Goal: Task Accomplishment & Management: Complete application form

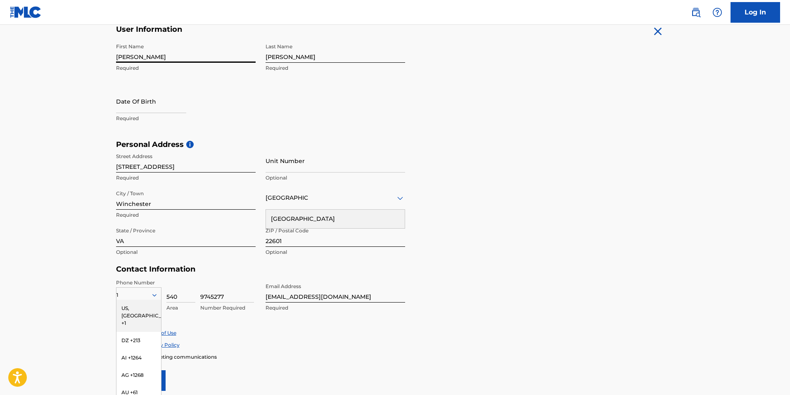
scroll to position [168, 0]
select select "7"
select select "2025"
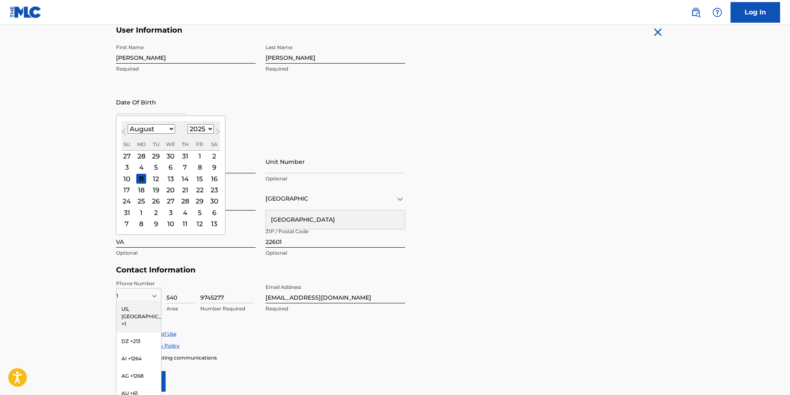
click at [126, 107] on input "text" at bounding box center [151, 102] width 70 height 24
type input "[DATE]"
click at [289, 145] on h5 "Personal Address i" at bounding box center [395, 146] width 558 height 10
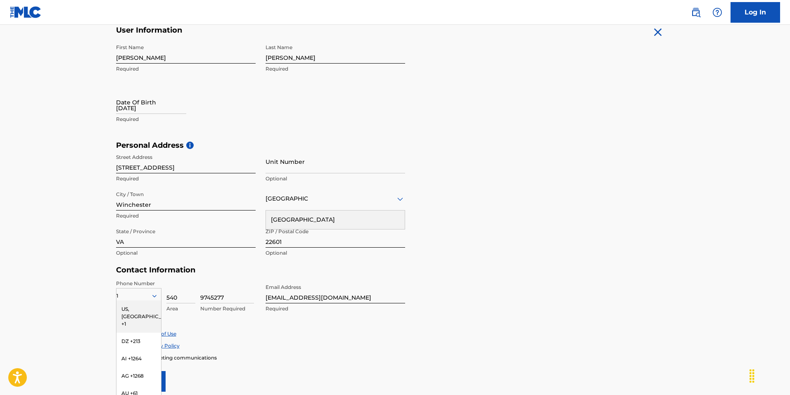
click at [173, 106] on input "[DATE]" at bounding box center [151, 102] width 70 height 24
select select "7"
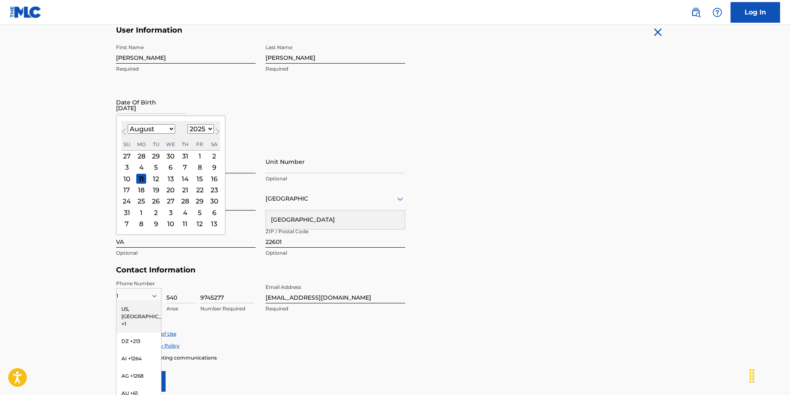
click at [204, 124] on select "1899 1900 1901 1902 1903 1904 1905 1906 1907 1908 1909 1910 1911 1912 1913 1914…" at bounding box center [201, 129] width 26 height 10
select select "2005"
click at [188, 124] on select "1899 1900 1901 1902 1903 1904 1905 1906 1907 1908 1909 1910 1911 1912 1913 1914…" at bounding box center [201, 129] width 26 height 10
click at [156, 134] on div "August [DATE] February March April May June July August September October Novem…" at bounding box center [170, 136] width 99 height 30
click at [152, 132] on select "January February March April May June July August September October November De…" at bounding box center [152, 129] width 48 height 10
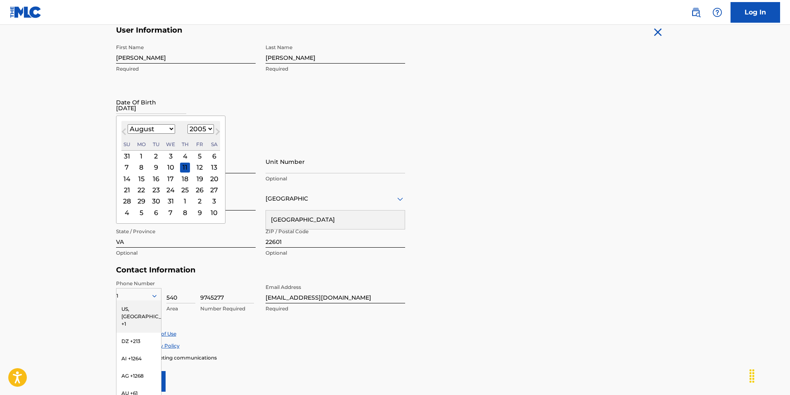
select select "6"
click at [128, 124] on select "January February March April May June July August September October November De…" at bounding box center [152, 129] width 48 height 10
click at [131, 198] on div "24" at bounding box center [127, 202] width 10 height 10
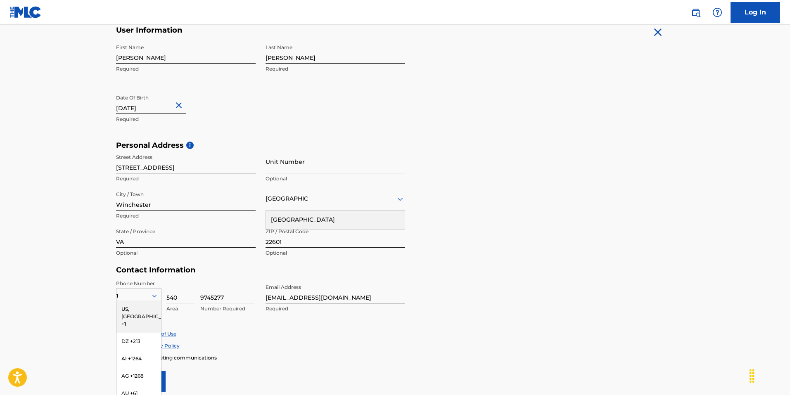
click at [127, 198] on input "Winchester" at bounding box center [186, 199] width 140 height 24
click at [107, 147] on div "The MLC uses identity verification before a user is registered to comply with K…" at bounding box center [395, 152] width 578 height 479
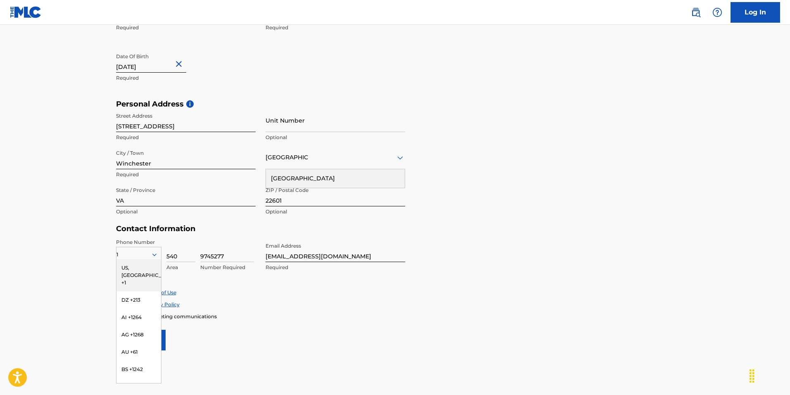
scroll to position [251, 0]
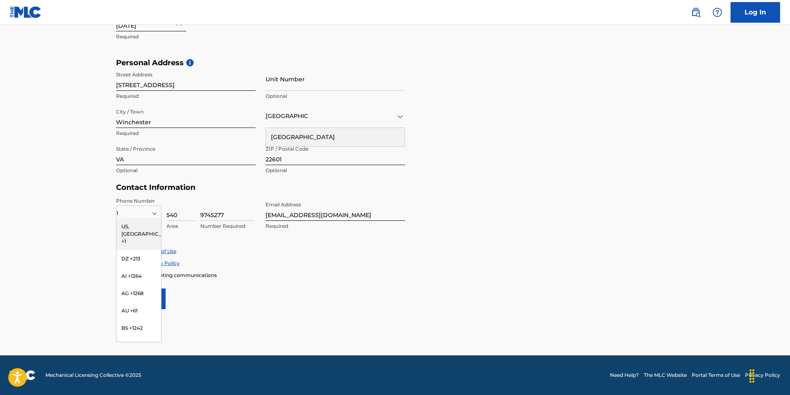
click at [93, 170] on main "The MLC uses identity verification before a user is registered to comply with K…" at bounding box center [395, 65] width 790 height 582
click at [178, 254] on div "Accept Terms of Use" at bounding box center [395, 251] width 558 height 7
click at [184, 242] on div "Phone Number 1 [GEOGRAPHIC_DATA], [GEOGRAPHIC_DATA] +1 DZ +213 AI +1264 AG +126…" at bounding box center [260, 222] width 289 height 50
click at [172, 217] on input "540" at bounding box center [180, 209] width 29 height 24
click at [193, 211] on input "540" at bounding box center [180, 209] width 29 height 24
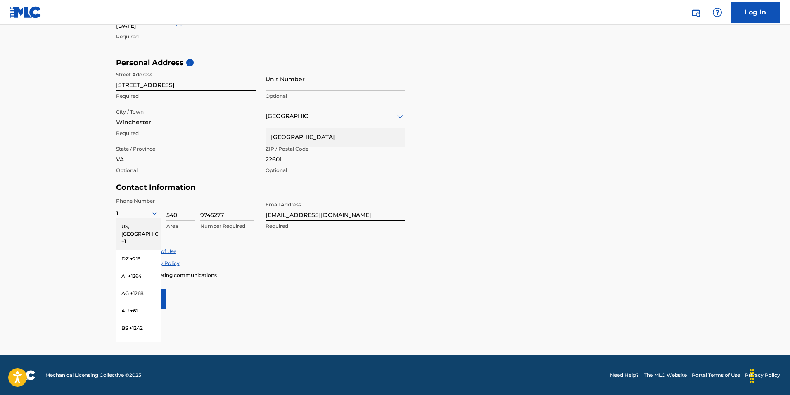
click at [259, 214] on div "Phone Number 1 [GEOGRAPHIC_DATA], [GEOGRAPHIC_DATA] +1 DZ +213 AI +1264 AG +126…" at bounding box center [260, 222] width 289 height 50
click at [139, 223] on div "US, [GEOGRAPHIC_DATA] +1" at bounding box center [138, 234] width 45 height 32
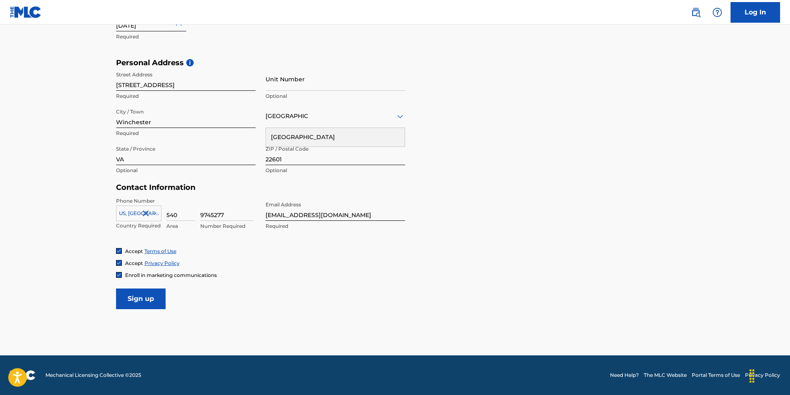
click at [224, 213] on input "9745277" at bounding box center [227, 209] width 54 height 24
type input "5148999"
click at [134, 298] on input "Sign up" at bounding box center [141, 299] width 50 height 21
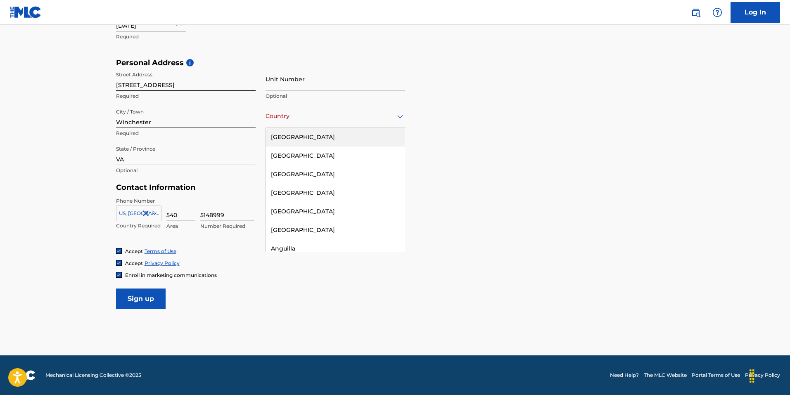
click at [280, 117] on div "[GEOGRAPHIC_DATA]" at bounding box center [336, 116] width 140 height 10
click at [285, 145] on div "[GEOGRAPHIC_DATA]" at bounding box center [335, 137] width 139 height 19
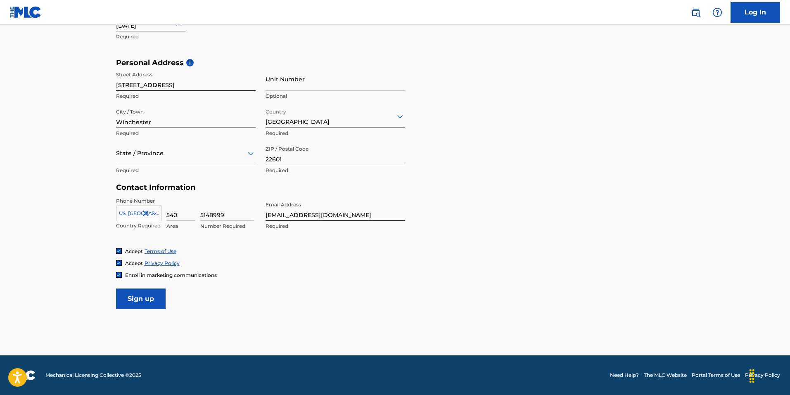
click at [121, 300] on input "Sign up" at bounding box center [141, 299] width 50 height 21
click at [152, 157] on div at bounding box center [186, 153] width 140 height 10
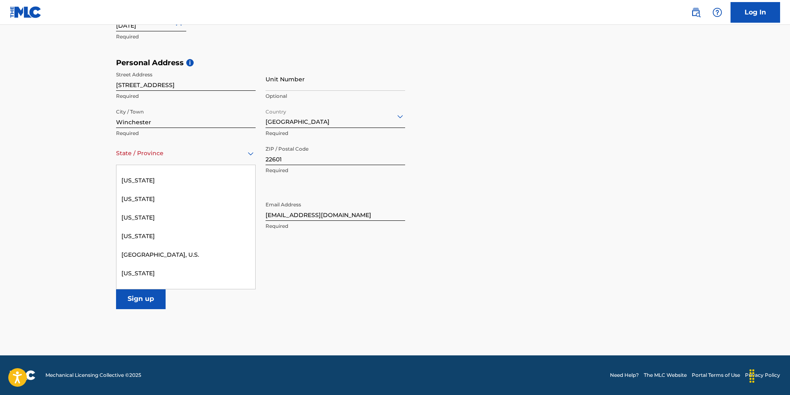
scroll to position [936, 0]
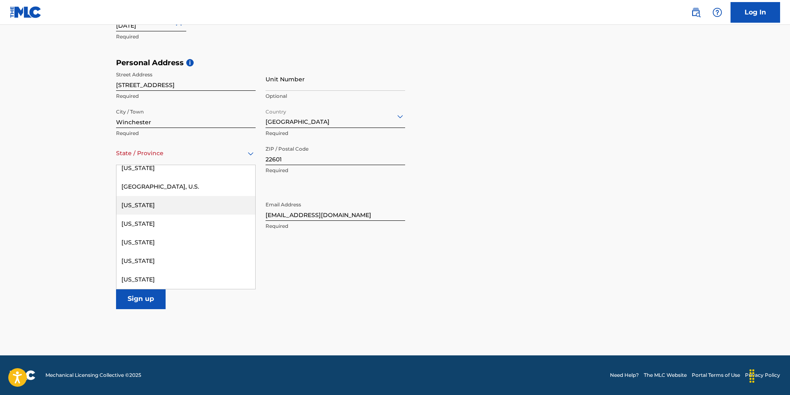
click at [138, 203] on div "[US_STATE]" at bounding box center [185, 205] width 139 height 19
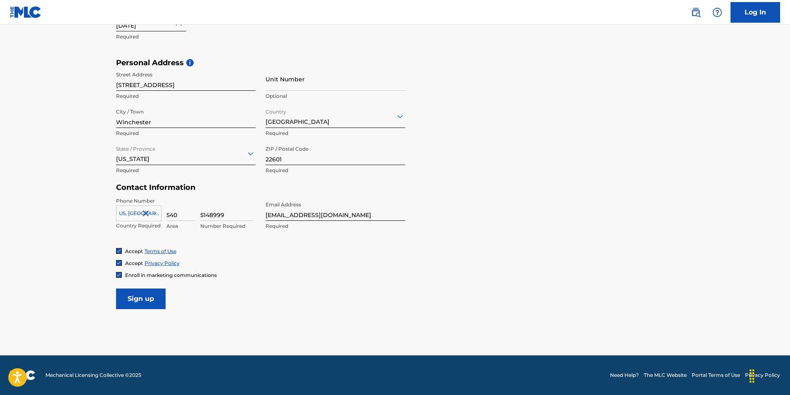
click at [135, 299] on input "Sign up" at bounding box center [141, 299] width 50 height 21
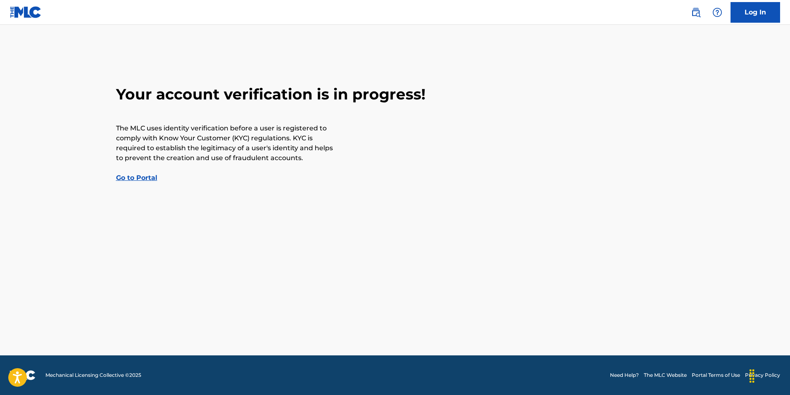
click at [135, 179] on link "Go to Portal" at bounding box center [136, 178] width 41 height 8
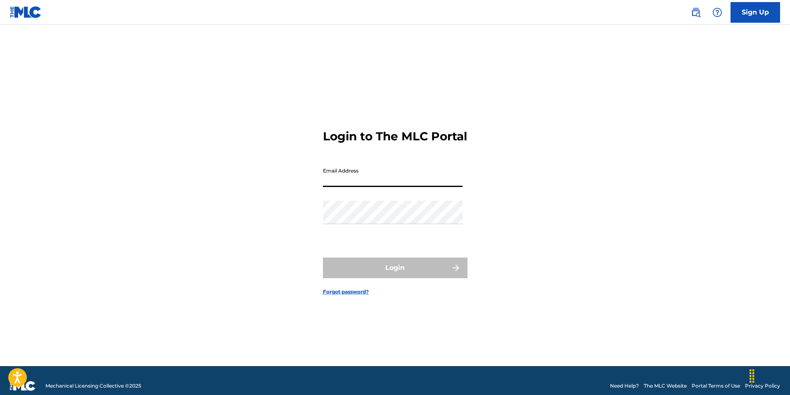
click at [361, 185] on input "Email Address" at bounding box center [393, 176] width 140 height 24
